Goal: Information Seeking & Learning: Learn about a topic

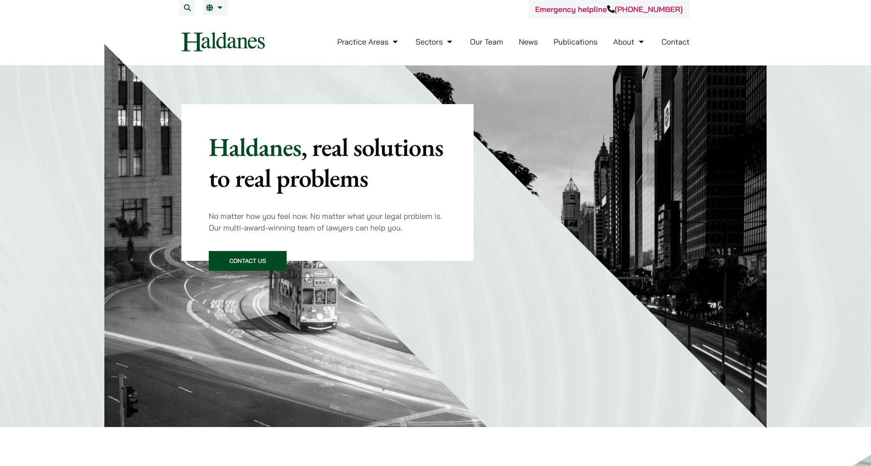
click at [0, 0] on button "Open menu" at bounding box center [0, 0] width 0 height 0
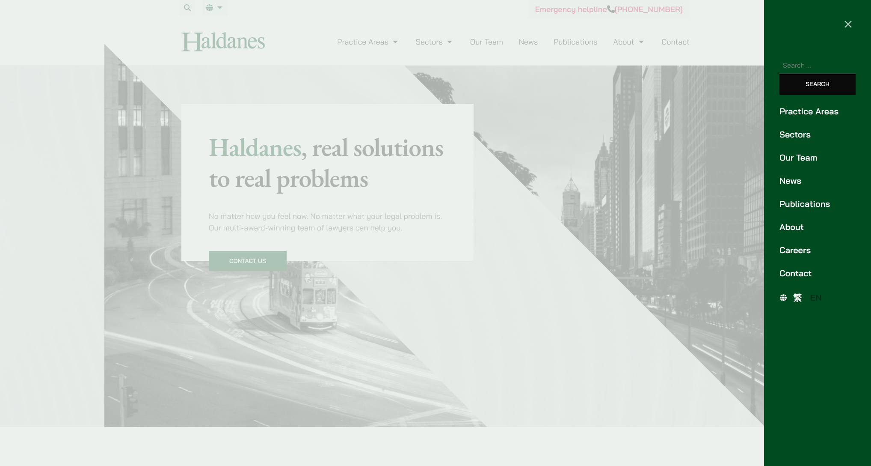
click at [788, 243] on link "Careers" at bounding box center [818, 249] width 76 height 13
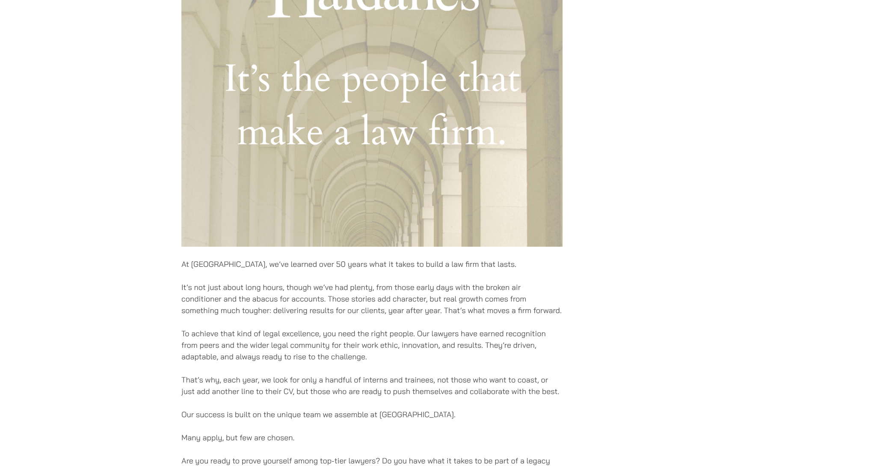
scroll to position [385, 0]
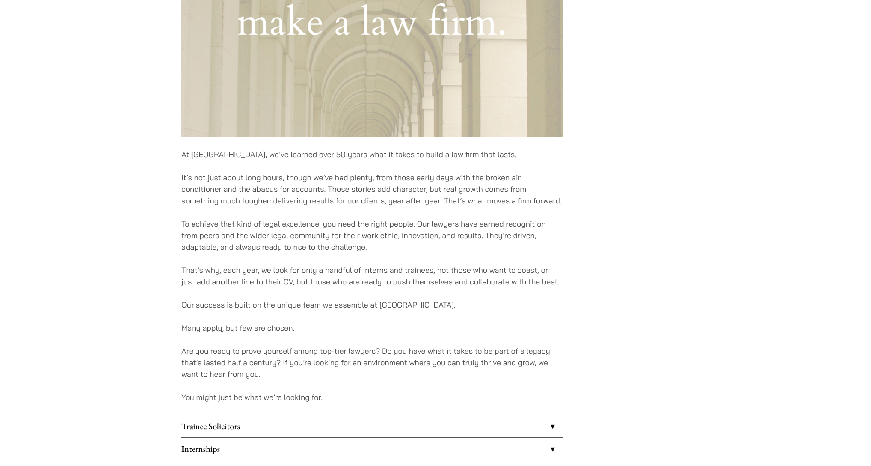
click at [268, 415] on link "Trainee Solicitors" at bounding box center [371, 426] width 381 height 22
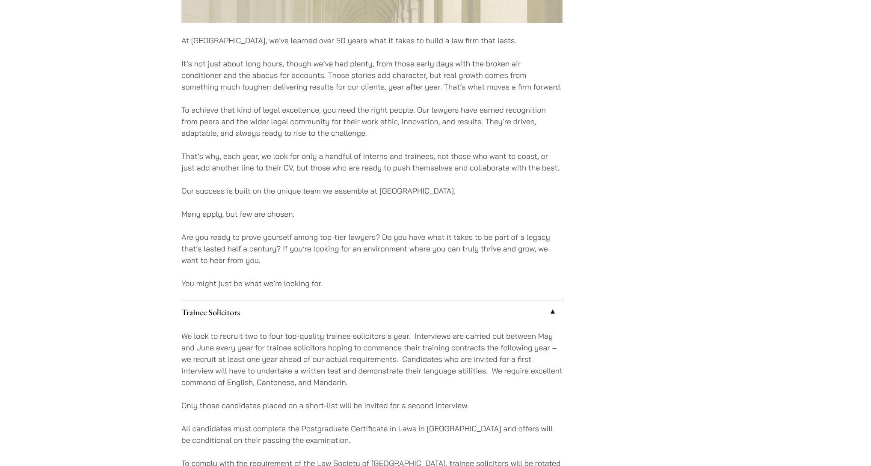
scroll to position [604, 0]
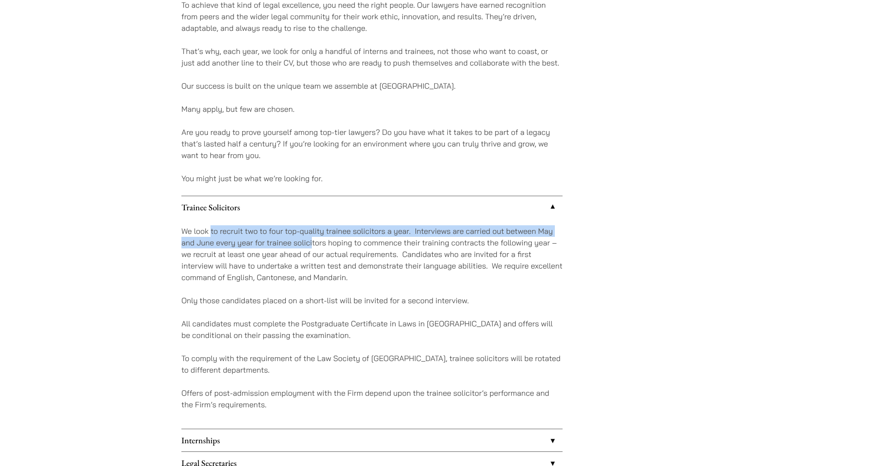
drag, startPoint x: 236, startPoint y: 116, endPoint x: 344, endPoint y: 118, distance: 107.8
click at [341, 225] on p "We look to recruit two to four top-quality trainee solicitors a year. Interview…" at bounding box center [371, 254] width 381 height 58
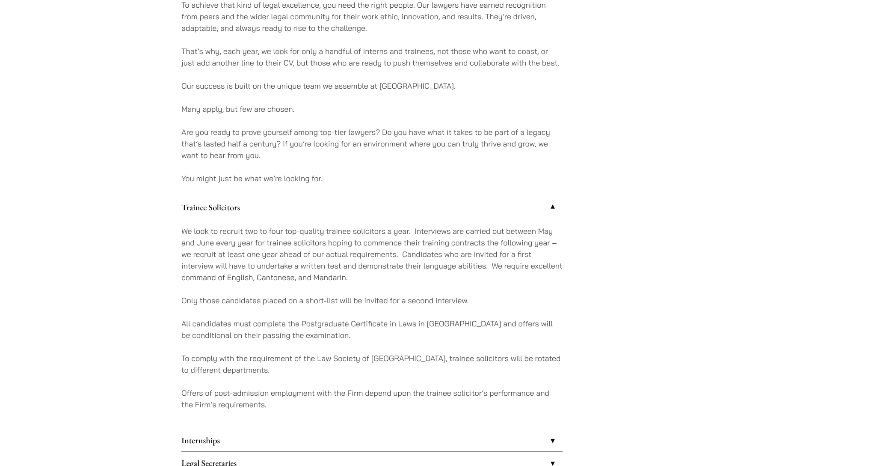
click at [347, 225] on p "We look to recruit two to four top-quality trainee solicitors a year. Interview…" at bounding box center [371, 254] width 381 height 58
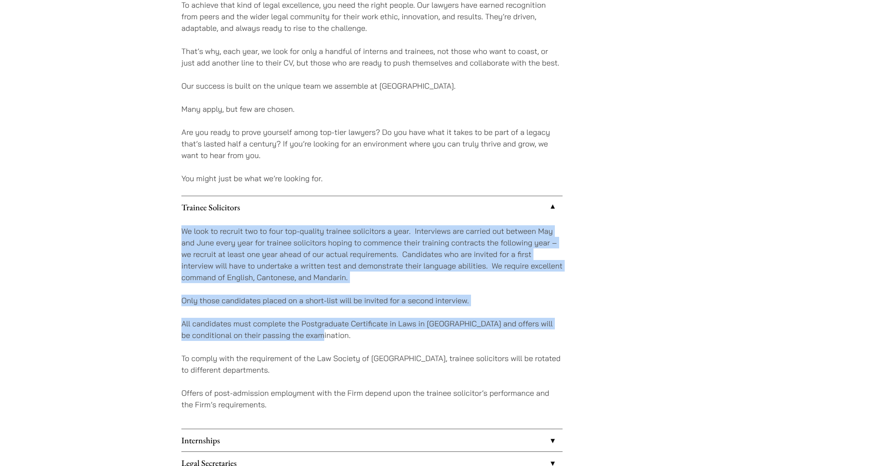
drag, startPoint x: 344, startPoint y: 108, endPoint x: 438, endPoint y: 207, distance: 135.9
click at [438, 218] on div "We look to recruit two to four top-quality trainee solicitors a year. Interview…" at bounding box center [371, 323] width 381 height 210
drag, startPoint x: 438, startPoint y: 207, endPoint x: 427, endPoint y: 201, distance: 12.8
click at [438, 318] on p "All candidates must complete the Postgraduate Certificate in Laws in Hong Kong …" at bounding box center [371, 329] width 381 height 23
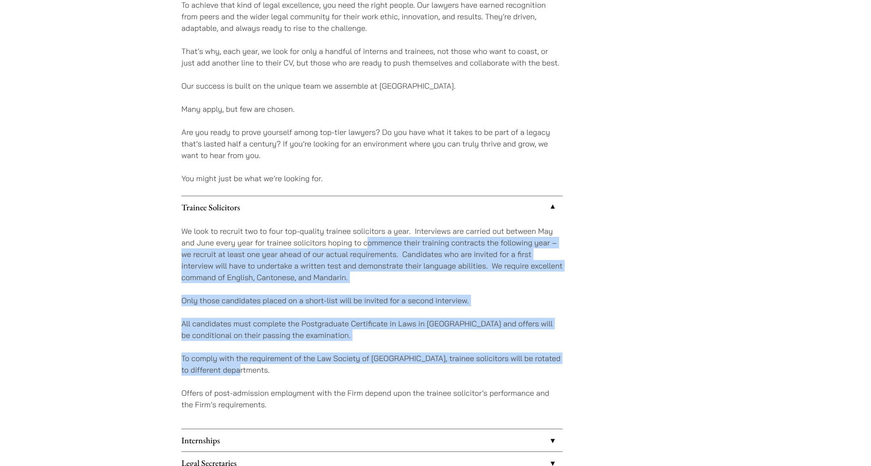
drag, startPoint x: 377, startPoint y: 120, endPoint x: 418, endPoint y: 236, distance: 123.0
click at [420, 237] on div "We look to recruit two to four top-quality trainee solicitors a year. Interview…" at bounding box center [371, 323] width 381 height 210
click at [418, 352] on p "To comply with the requirement of the Law Society of Hong Kong, trainee solicit…" at bounding box center [371, 363] width 381 height 23
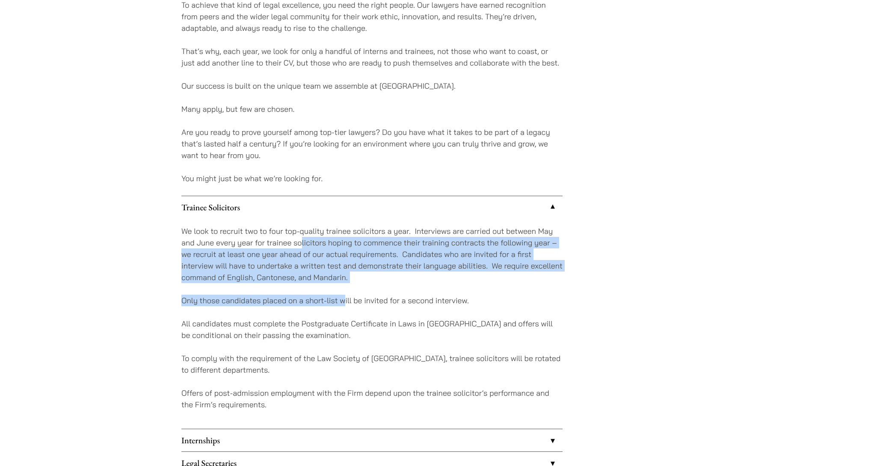
drag, startPoint x: 317, startPoint y: 123, endPoint x: 353, endPoint y: 175, distance: 63.0
click at [353, 218] on div "We look to recruit two to four top-quality trainee solicitors a year. Interview…" at bounding box center [371, 323] width 381 height 210
click at [353, 294] on p "Only those candidates placed on a short-list will be invited for a second inter…" at bounding box center [371, 300] width 381 height 12
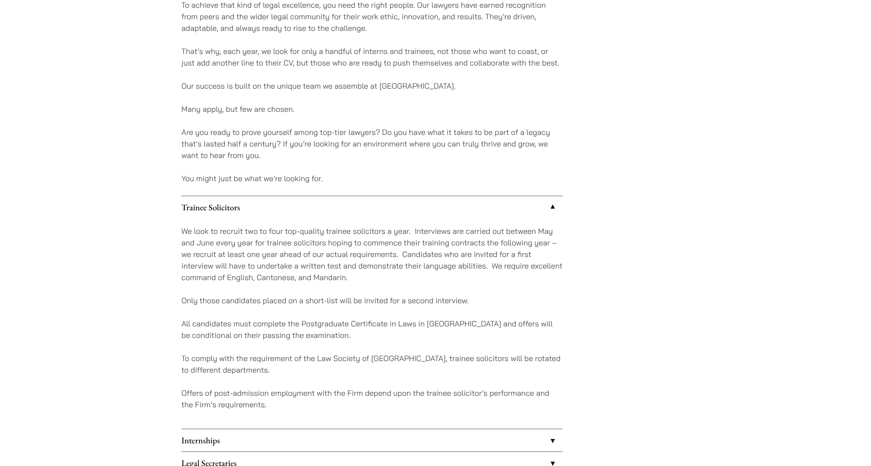
click at [375, 218] on div "We look to recruit two to four top-quality trainee solicitors a year. Interview…" at bounding box center [371, 323] width 381 height 210
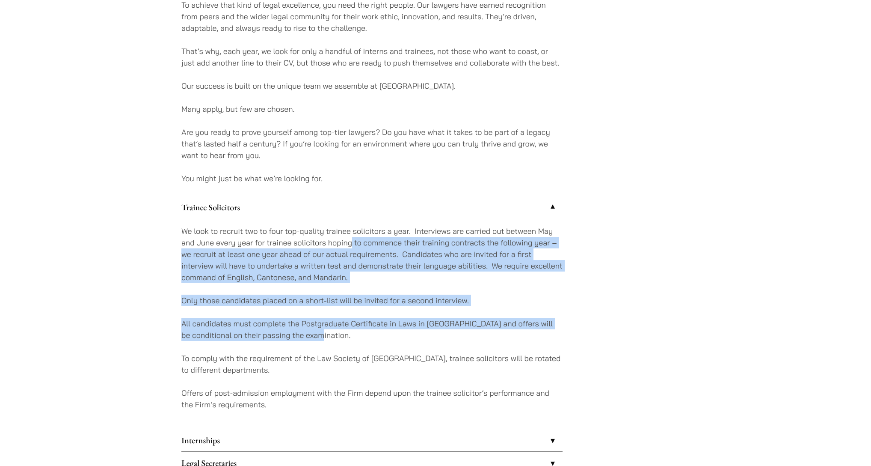
drag, startPoint x: 375, startPoint y: 139, endPoint x: 411, endPoint y: 211, distance: 80.6
click at [411, 218] on div "We look to recruit two to four top-quality trainee solicitors a year. Interview…" at bounding box center [371, 323] width 381 height 210
drag, startPoint x: 411, startPoint y: 211, endPoint x: 401, endPoint y: 222, distance: 15.4
click at [411, 218] on div "We look to recruit two to four top-quality trainee solicitors a year. Interview…" at bounding box center [371, 323] width 381 height 210
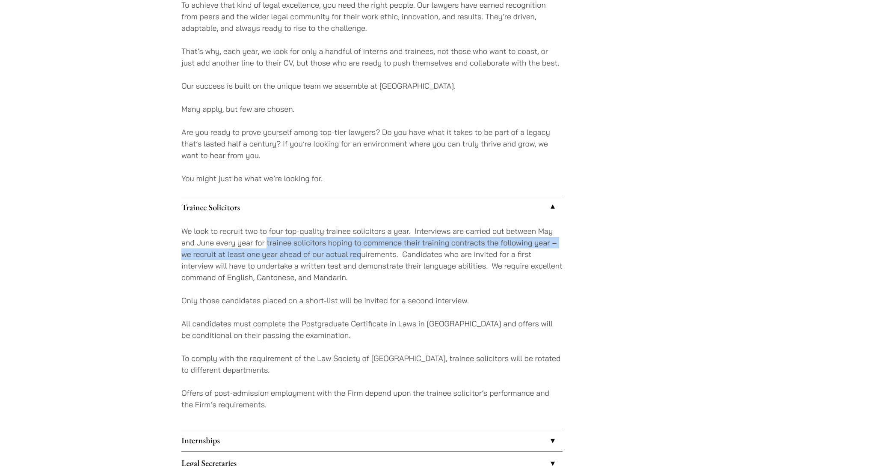
drag, startPoint x: 312, startPoint y: 130, endPoint x: 370, endPoint y: 138, distance: 57.9
click at [370, 225] on p "We look to recruit two to four top-quality trainee solicitors a year. Interview…" at bounding box center [371, 254] width 381 height 58
drag, startPoint x: 370, startPoint y: 138, endPoint x: 323, endPoint y: 142, distance: 46.8
click at [369, 225] on p "We look to recruit two to four top-quality trainee solicitors a year. Interview…" at bounding box center [371, 254] width 381 height 58
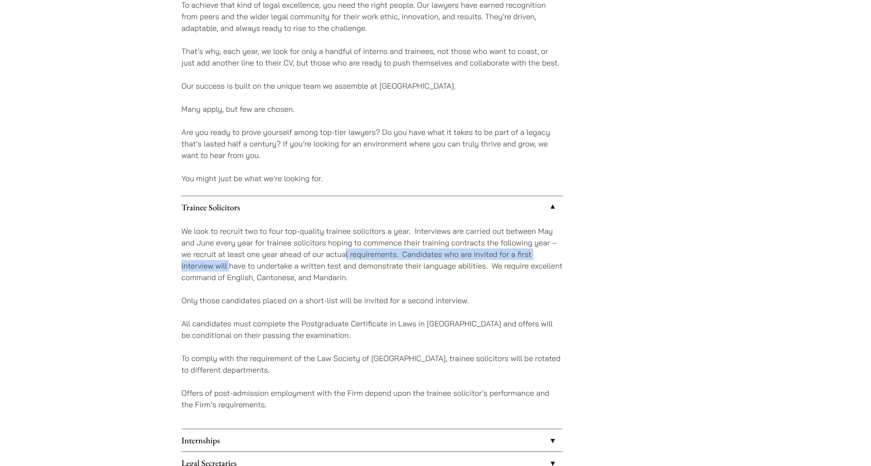
drag, startPoint x: 253, startPoint y: 139, endPoint x: 356, endPoint y: 132, distance: 103.4
click at [356, 225] on p "We look to recruit two to four top-quality trainee solicitors a year. Interview…" at bounding box center [371, 254] width 381 height 58
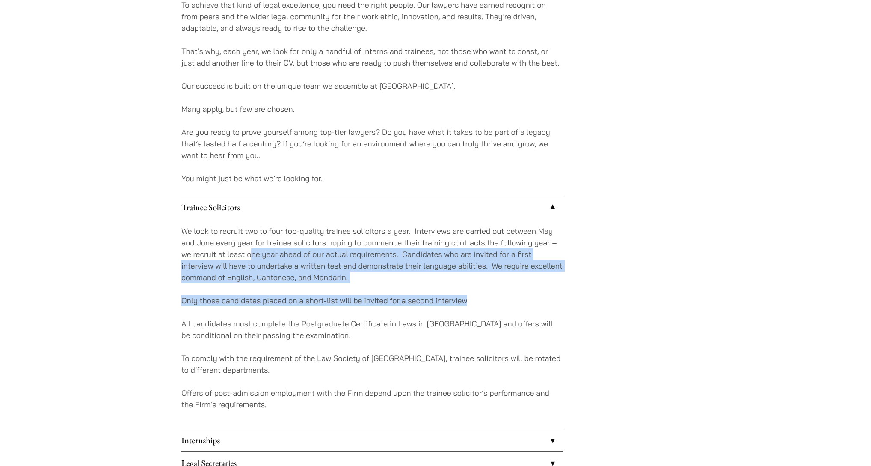
drag, startPoint x: 338, startPoint y: 135, endPoint x: 461, endPoint y: 178, distance: 130.3
click at [461, 218] on div "We look to recruit two to four top-quality trainee solicitors a year. Interview…" at bounding box center [371, 323] width 381 height 210
click at [461, 294] on p "Only those candidates placed on a short-list will be invited for a second inter…" at bounding box center [371, 300] width 381 height 12
drag, startPoint x: 424, startPoint y: 136, endPoint x: 448, endPoint y: 179, distance: 49.2
click at [448, 218] on div "We look to recruit two to four top-quality trainee solicitors a year. Interview…" at bounding box center [371, 323] width 381 height 210
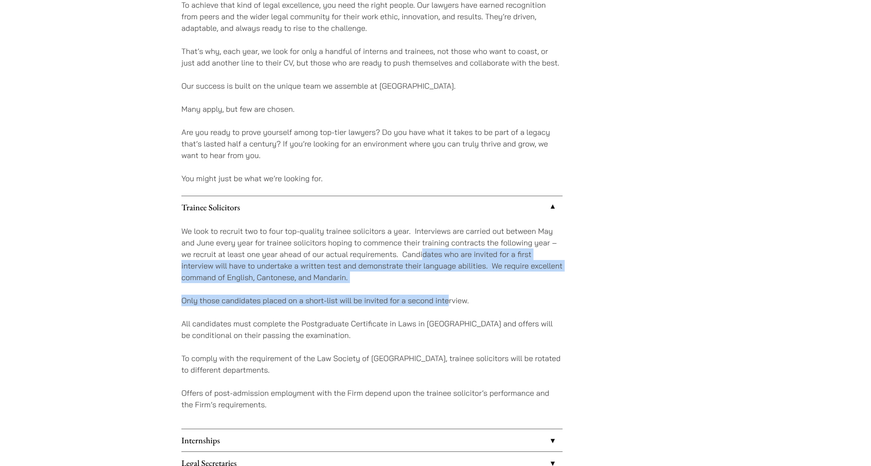
click at [448, 294] on p "Only those candidates placed on a short-list will be invited for a second inter…" at bounding box center [371, 300] width 381 height 12
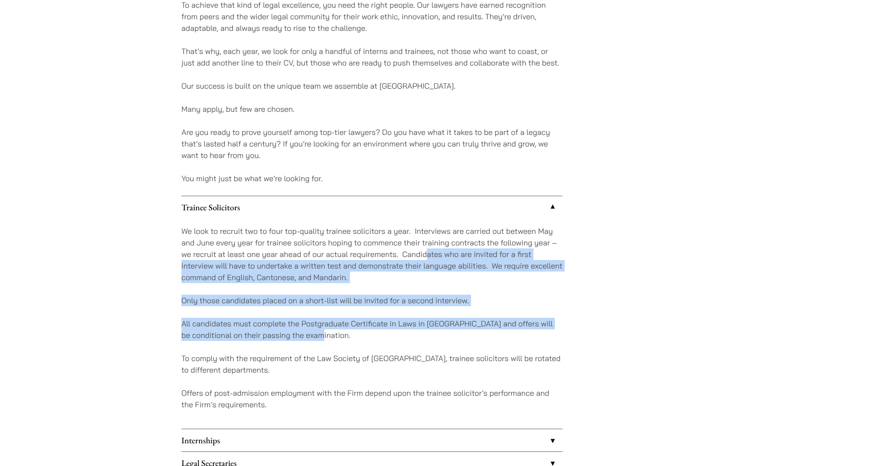
drag, startPoint x: 445, startPoint y: 178, endPoint x: 455, endPoint y: 205, distance: 29.5
click at [455, 218] on div "We look to recruit two to four top-quality trainee solicitors a year. Interview…" at bounding box center [371, 323] width 381 height 210
click at [455, 318] on p "All candidates must complete the Postgraduate Certificate in Laws in Hong Kong …" at bounding box center [371, 329] width 381 height 23
drag, startPoint x: 438, startPoint y: 131, endPoint x: 457, endPoint y: 196, distance: 67.8
click at [457, 218] on div "We look to recruit two to four top-quality trainee solicitors a year. Interview…" at bounding box center [371, 323] width 381 height 210
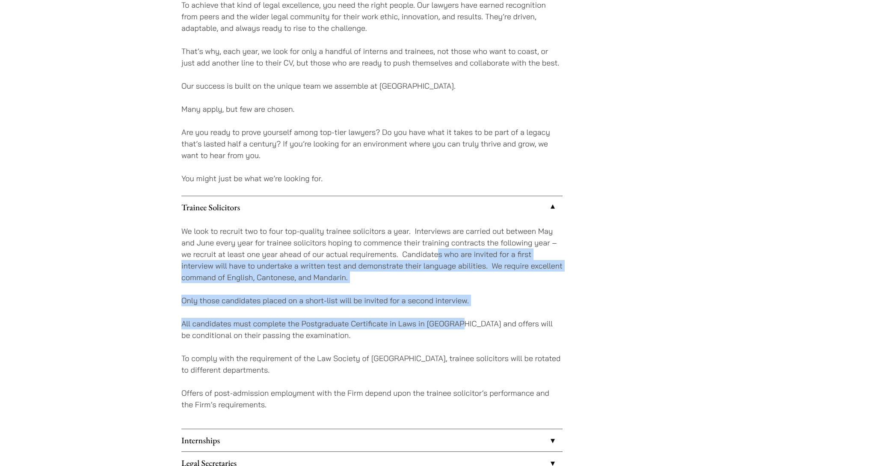
click at [457, 318] on p "All candidates must complete the Postgraduate Certificate in Laws in Hong Kong …" at bounding box center [371, 329] width 381 height 23
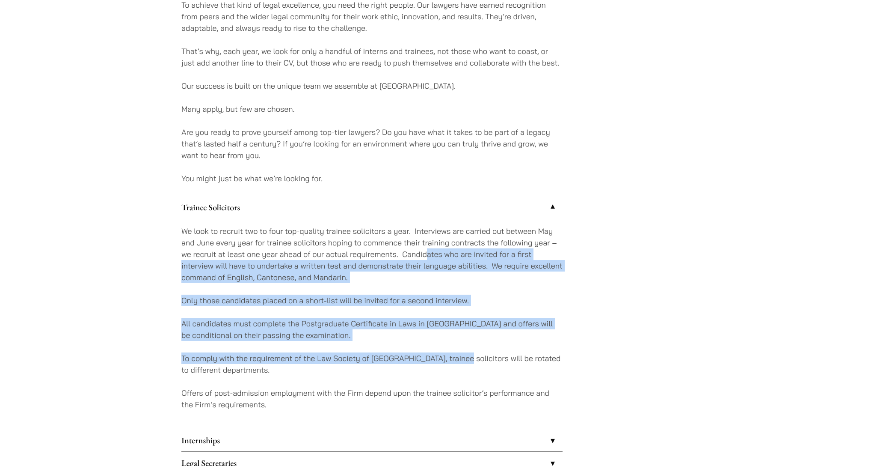
drag, startPoint x: 431, startPoint y: 148, endPoint x: 458, endPoint y: 231, distance: 86.9
click at [458, 231] on div "We look to recruit two to four top-quality trainee solicitors a year. Interview…" at bounding box center [371, 323] width 381 height 210
click at [458, 352] on p "To comply with the requirement of the Law Society of Hong Kong, trainee solicit…" at bounding box center [371, 363] width 381 height 23
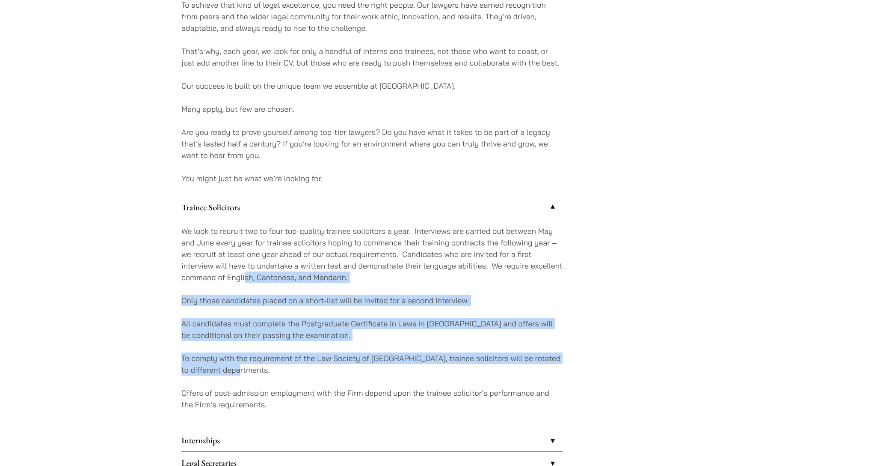
drag, startPoint x: 265, startPoint y: 150, endPoint x: 327, endPoint y: 236, distance: 105.6
click at [327, 236] on div "We look to recruit two to four top-quality trainee solicitors a year. Interview…" at bounding box center [371, 323] width 381 height 210
click at [327, 352] on p "To comply with the requirement of the Law Society of Hong Kong, trainee solicit…" at bounding box center [371, 363] width 381 height 23
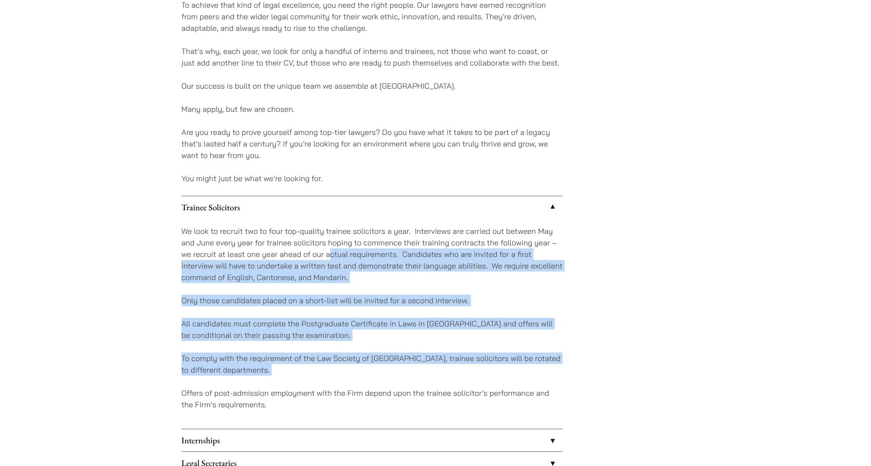
drag, startPoint x: 354, startPoint y: 234, endPoint x: 342, endPoint y: 124, distance: 111.1
click at [342, 218] on div "We look to recruit two to four top-quality trainee solicitors a year. Interview…" at bounding box center [371, 323] width 381 height 210
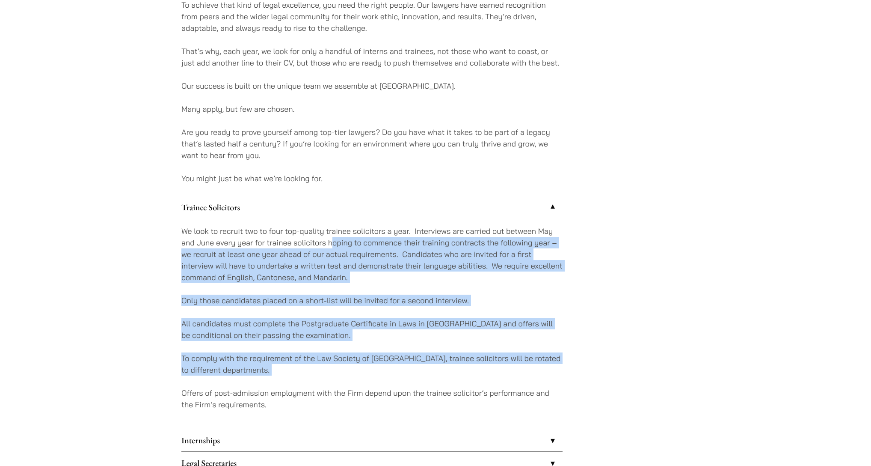
click at [342, 225] on p "We look to recruit two to four top-quality trainee solicitors a year. Interview…" at bounding box center [371, 254] width 381 height 58
drag, startPoint x: 341, startPoint y: 126, endPoint x: 397, endPoint y: 228, distance: 115.7
click at [397, 228] on div "We look to recruit two to four top-quality trainee solicitors a year. Interview…" at bounding box center [371, 323] width 381 height 210
click at [397, 352] on p "To comply with the requirement of the Law Society of Hong Kong, trainee solicit…" at bounding box center [371, 363] width 381 height 23
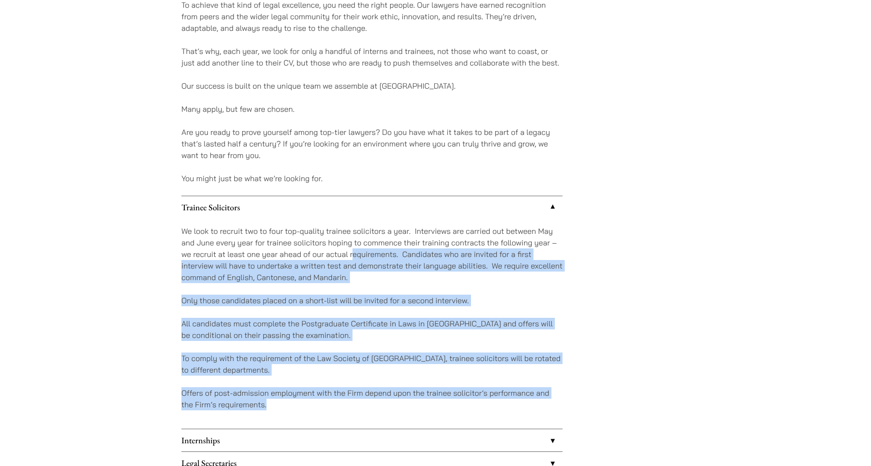
drag, startPoint x: 423, startPoint y: 280, endPoint x: 362, endPoint y: 133, distance: 159.4
click at [362, 218] on div "We look to recruit two to four top-quality trainee solicitors a year. Interview…" at bounding box center [371, 323] width 381 height 210
click at [362, 225] on p "We look to recruit two to four top-quality trainee solicitors a year. Interview…" at bounding box center [371, 254] width 381 height 58
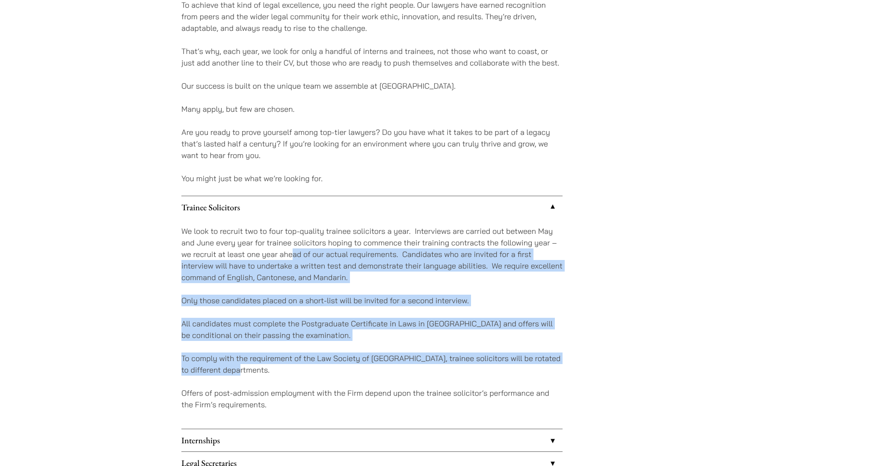
drag, startPoint x: 312, startPoint y: 143, endPoint x: 351, endPoint y: 234, distance: 98.9
click at [351, 234] on div "We look to recruit two to four top-quality trainee solicitors a year. Interview…" at bounding box center [371, 323] width 381 height 210
click at [351, 352] on p "To comply with the requirement of the Law Society of Hong Kong, trainee solicit…" at bounding box center [371, 363] width 381 height 23
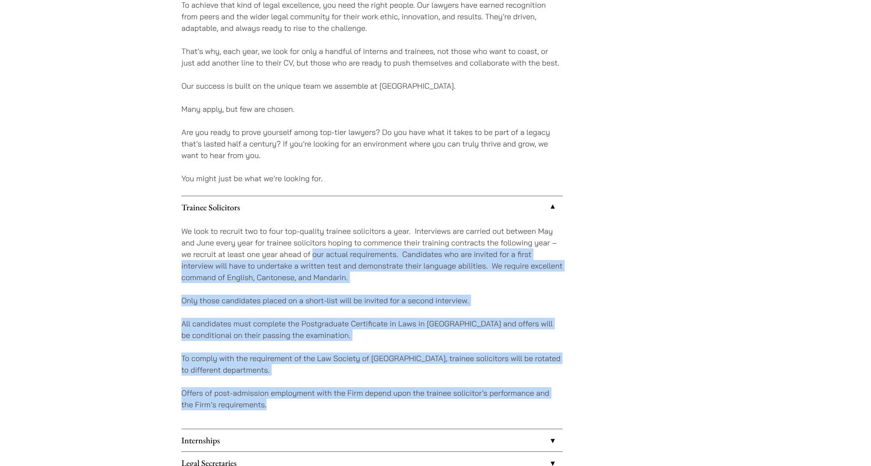
drag, startPoint x: 354, startPoint y: 266, endPoint x: 327, endPoint y: 132, distance: 136.3
click at [327, 218] on div "We look to recruit two to four top-quality trainee solicitors a year. Interview…" at bounding box center [371, 323] width 381 height 210
click at [327, 225] on p "We look to recruit two to four top-quality trainee solicitors a year. Interview…" at bounding box center [371, 254] width 381 height 58
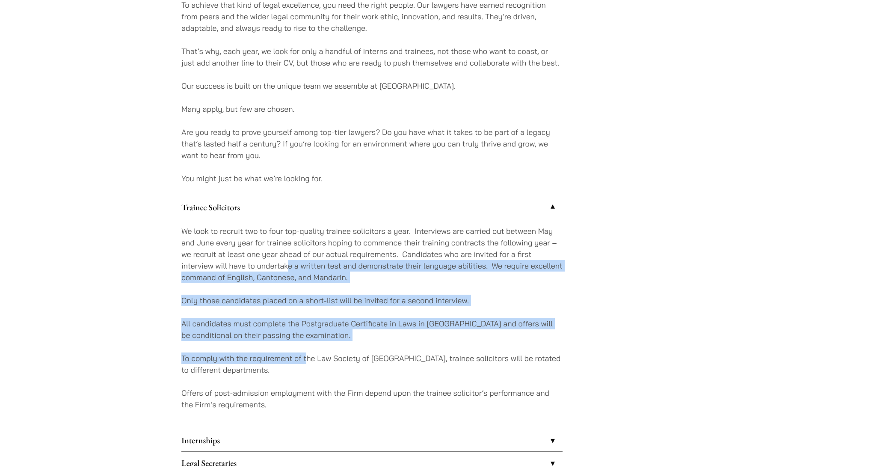
drag, startPoint x: 306, startPoint y: 145, endPoint x: 322, endPoint y: 223, distance: 79.1
click at [322, 223] on div "We look to recruit two to four top-quality trainee solicitors a year. Interview…" at bounding box center [371, 323] width 381 height 210
click at [322, 352] on p "To comply with the requirement of the Law Society of Hong Kong, trainee solicit…" at bounding box center [371, 363] width 381 height 23
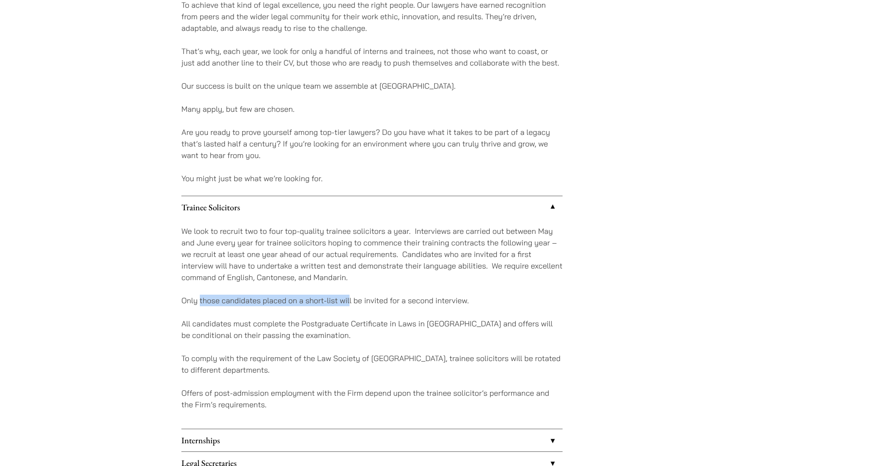
drag, startPoint x: 226, startPoint y: 176, endPoint x: 360, endPoint y: 177, distance: 133.5
click at [359, 294] on p "Only those candidates placed on a short-list will be invited for a second inter…" at bounding box center [371, 300] width 381 height 12
click at [360, 294] on p "Only those candidates placed on a short-list will be invited for a second inter…" at bounding box center [371, 300] width 381 height 12
drag, startPoint x: 283, startPoint y: 177, endPoint x: 450, endPoint y: 177, distance: 166.9
click at [450, 294] on p "Only those candidates placed on a short-list will be invited for a second inter…" at bounding box center [371, 300] width 381 height 12
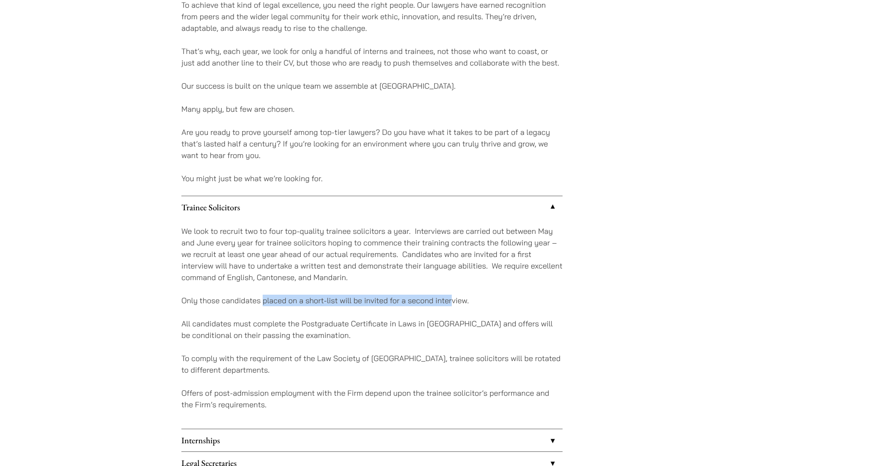
drag, startPoint x: 450, startPoint y: 177, endPoint x: 224, endPoint y: 200, distance: 227.1
click at [436, 218] on div "We look to recruit two to four top-quality trainee solicitors a year. Interview…" at bounding box center [371, 323] width 381 height 210
click at [223, 318] on p "All candidates must complete the Postgraduate Certificate in Laws in Hong Kong …" at bounding box center [371, 329] width 381 height 23
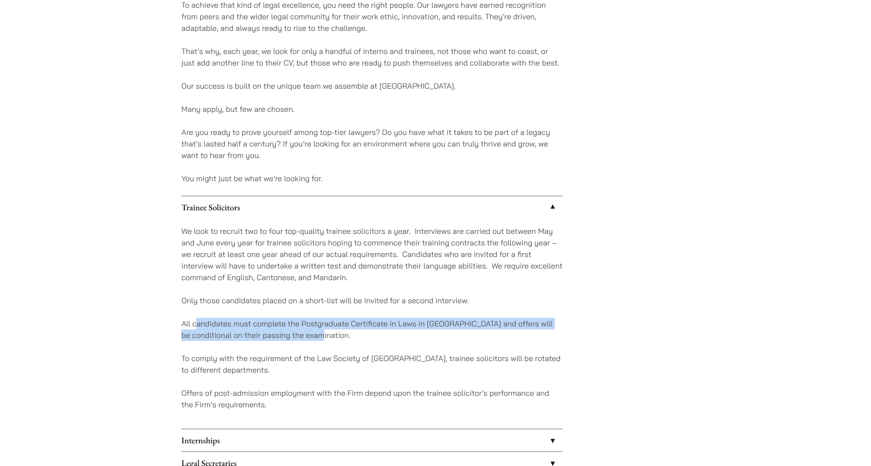
drag, startPoint x: 223, startPoint y: 194, endPoint x: 370, endPoint y: 202, distance: 147.4
click at [370, 318] on p "All candidates must complete the Postgraduate Certificate in Laws in Hong Kong …" at bounding box center [371, 329] width 381 height 23
drag, startPoint x: 360, startPoint y: 208, endPoint x: 213, endPoint y: 185, distance: 149.4
click at [214, 218] on div "We look to recruit two to four top-quality trainee solicitors a year. Interview…" at bounding box center [371, 323] width 381 height 210
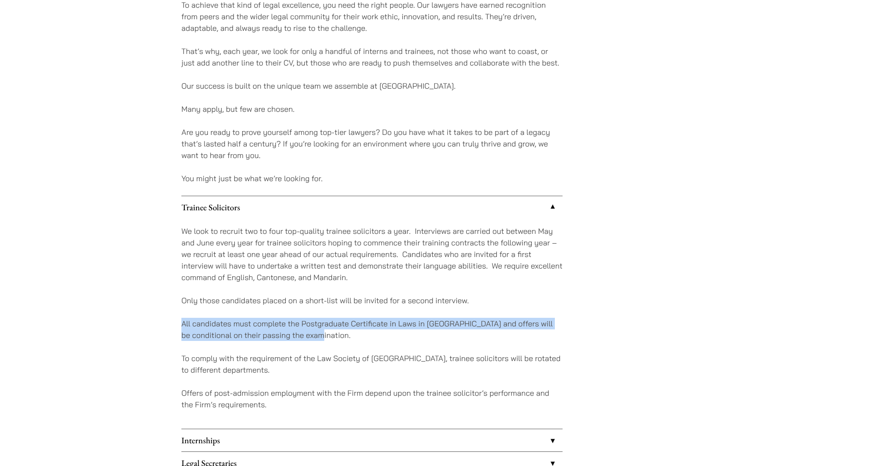
click at [213, 218] on div "We look to recruit two to four top-quality trainee solicitors a year. Interview…" at bounding box center [371, 323] width 381 height 210
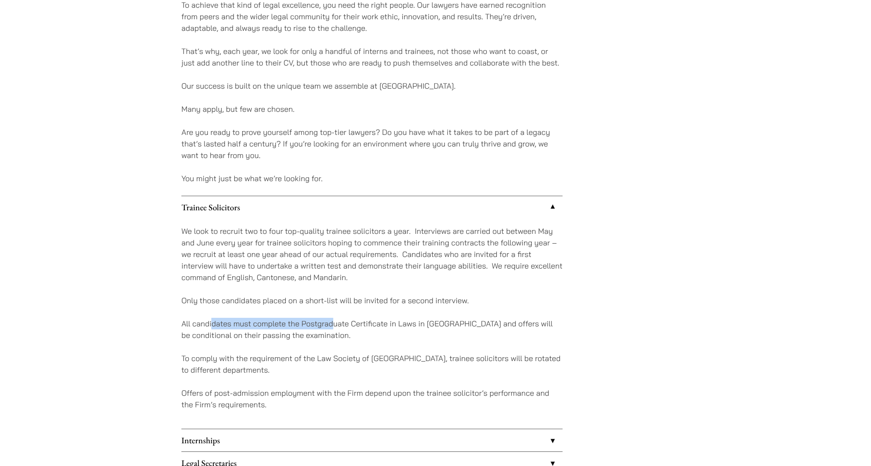
drag, startPoint x: 236, startPoint y: 198, endPoint x: 343, endPoint y: 198, distance: 107.0
click at [343, 318] on p "All candidates must complete the Postgraduate Certificate in Laws in Hong Kong …" at bounding box center [371, 329] width 381 height 23
drag, startPoint x: 327, startPoint y: 196, endPoint x: 241, endPoint y: 199, distance: 86.5
click at [310, 318] on p "All candidates must complete the Postgraduate Certificate in Laws in Hong Kong …" at bounding box center [371, 329] width 381 height 23
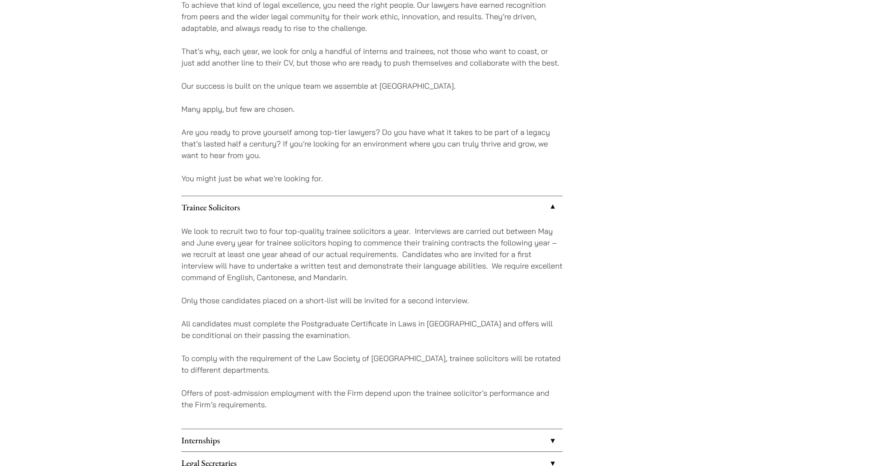
click at [237, 318] on p "All candidates must complete the Postgraduate Certificate in Laws in Hong Kong …" at bounding box center [371, 329] width 381 height 23
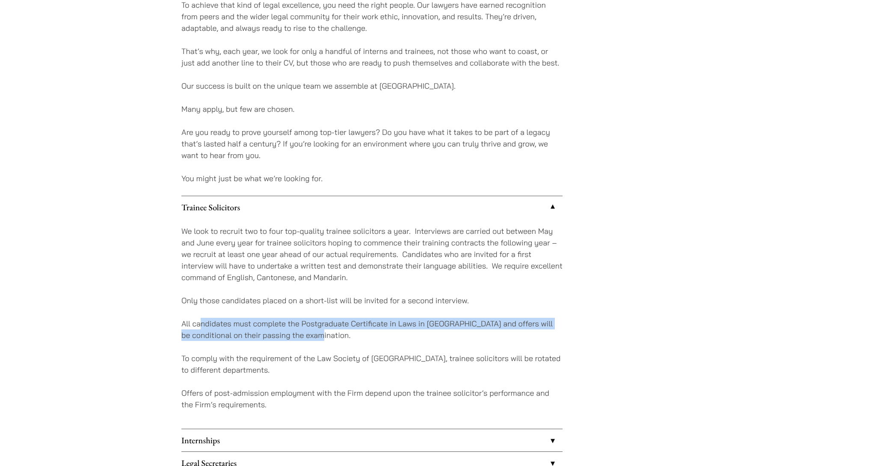
drag, startPoint x: 228, startPoint y: 197, endPoint x: 397, endPoint y: 208, distance: 169.0
click at [397, 318] on p "All candidates must complete the Postgraduate Certificate in Laws in Hong Kong …" at bounding box center [371, 329] width 381 height 23
drag
click at [394, 318] on p "All candidates must complete the Postgraduate Certificate in Laws in Hong Kong …" at bounding box center [371, 329] width 381 height 23
click at [426, 218] on div "We look to recruit two to four top-quality trainee solicitors a year. Interview…" at bounding box center [371, 323] width 381 height 210
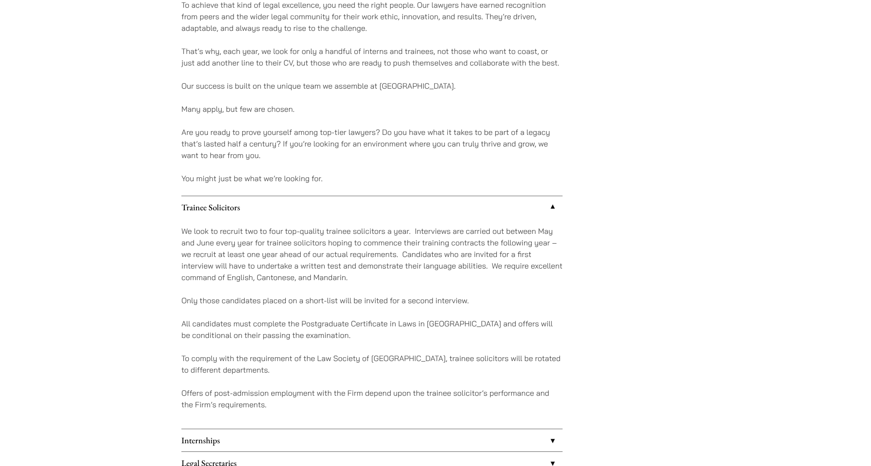
click at [426, 218] on div "We look to recruit two to four top-quality trainee solicitors a year. Interview…" at bounding box center [371, 323] width 381 height 210
click at [284, 243] on div "We look to recruit two to four top-quality trainee solicitors a year. Interview…" at bounding box center [371, 323] width 381 height 210
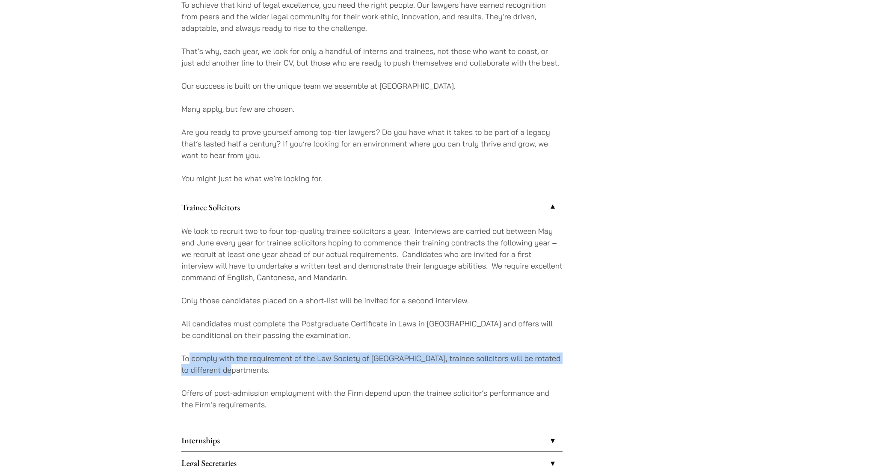
click at [196, 217] on div "Careers At Haldanes, we’ve learned over 50 years what it takes to build a law f…" at bounding box center [435, 4] width 539 height 1031
click at [190, 216] on div "Careers At Haldanes, we’ve learned over 50 years what it takes to build a law f…" at bounding box center [435, 5] width 871 height 1086
click at [327, 352] on p "To comply with the requirement of the Law Society of Hong Kong, trainee solicit…" at bounding box center [371, 363] width 381 height 23
click at [279, 250] on div "We look to recruit two to four top-quality trainee solicitors a year. Interview…" at bounding box center [371, 323] width 381 height 210
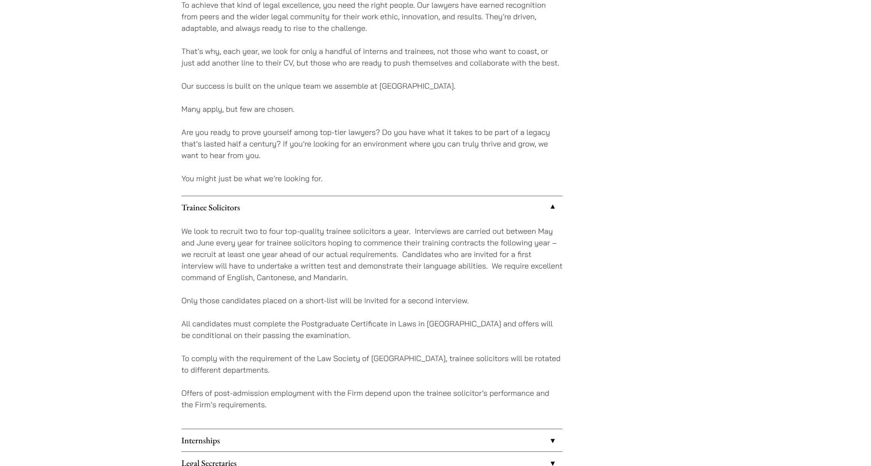
click at [279, 250] on div "We look to recruit two to four top-quality trainee solicitors a year. Interview…" at bounding box center [371, 323] width 381 height 210
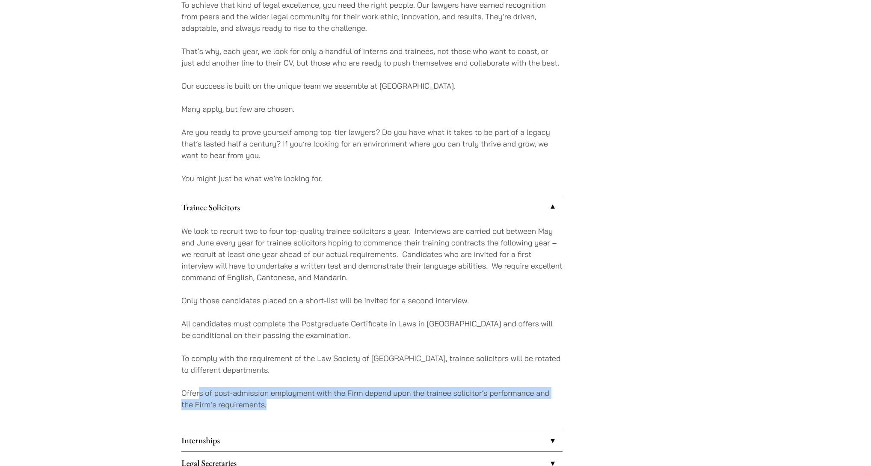
click at [266, 277] on div "We look to recruit two to four top-quality trainee solicitors a year. Interview…" at bounding box center [371, 323] width 381 height 210
click at [274, 429] on link "Internships" at bounding box center [371, 440] width 381 height 22
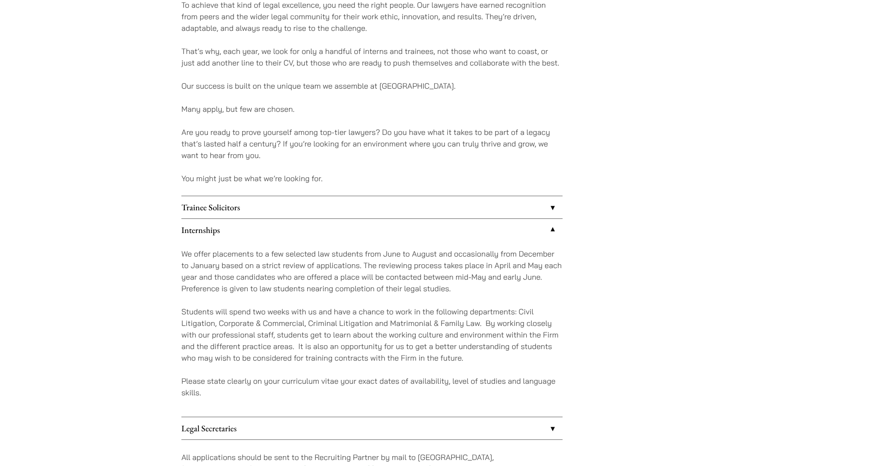
click at [288, 219] on link "Internships" at bounding box center [371, 230] width 381 height 22
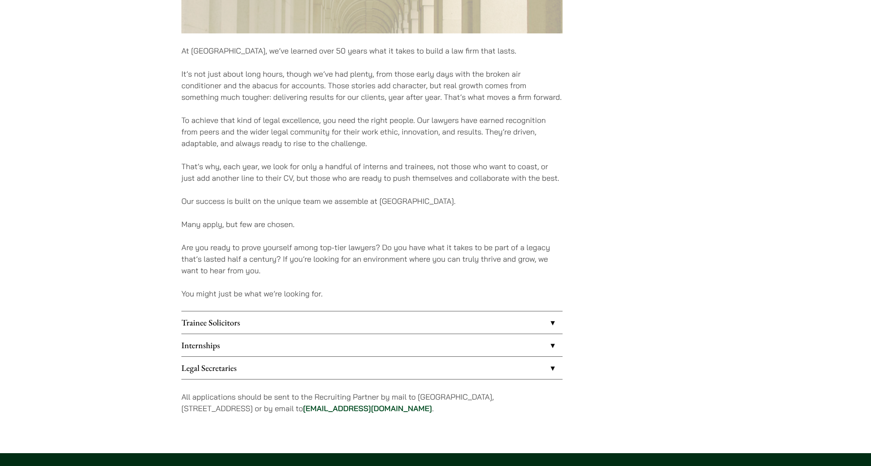
scroll to position [370, 0]
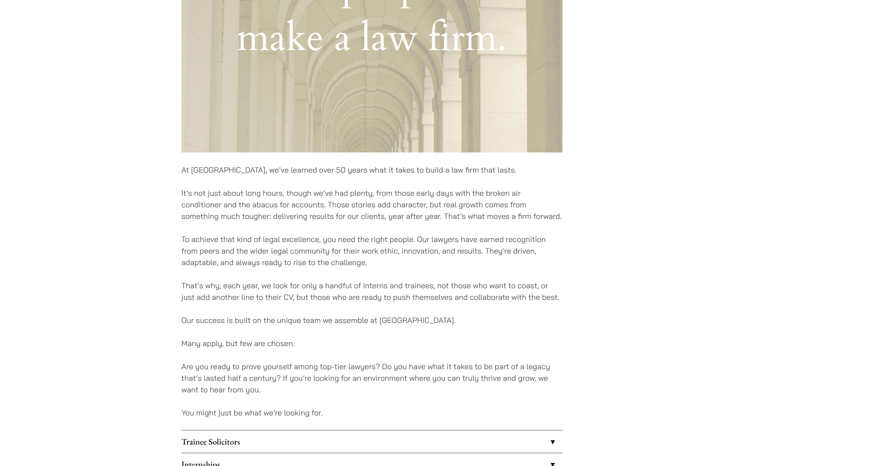
click at [303, 430] on link "Trainee Solicitors" at bounding box center [371, 441] width 381 height 22
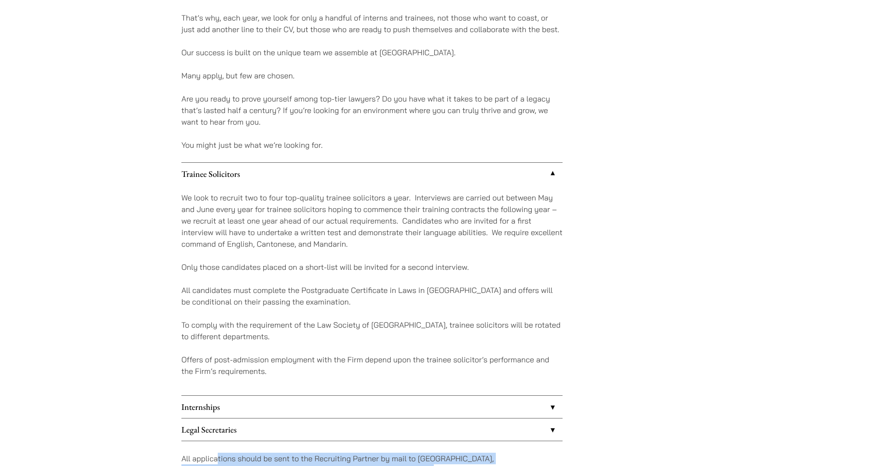
click at [456, 452] on p "All applications should be sent to the Recruiting Partner by mail to 7th Floor,…" at bounding box center [371, 463] width 381 height 23
click at [455, 319] on p "To comply with the requirement of the Law Society of Hong Kong, trainee solicit…" at bounding box center [371, 330] width 381 height 23
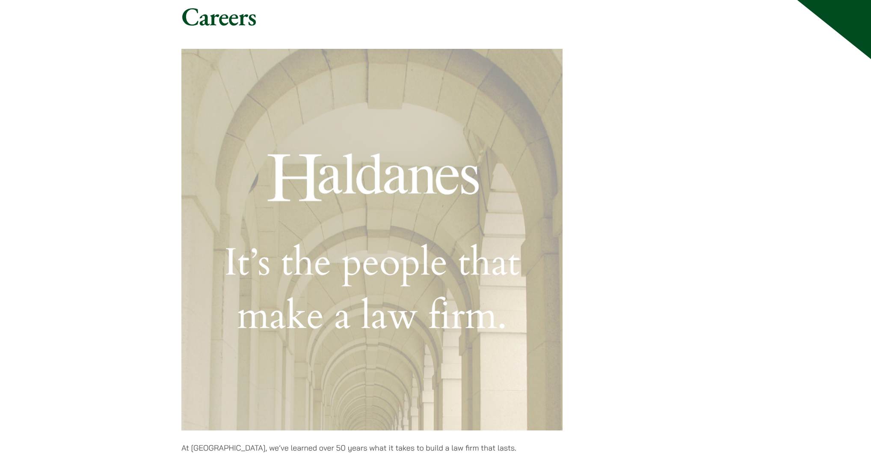
scroll to position [0, 0]
